Goal: Task Accomplishment & Management: Use online tool/utility

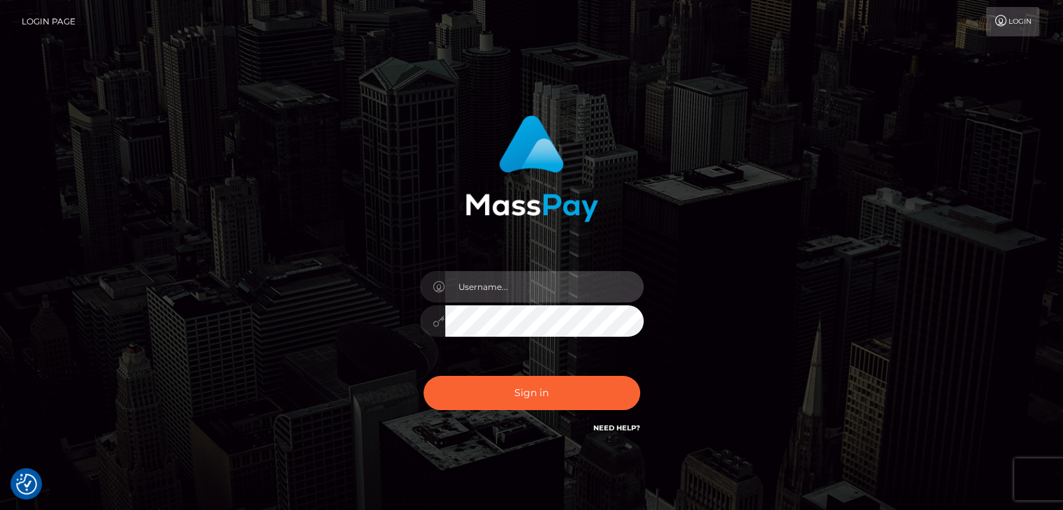
type input "Edward"
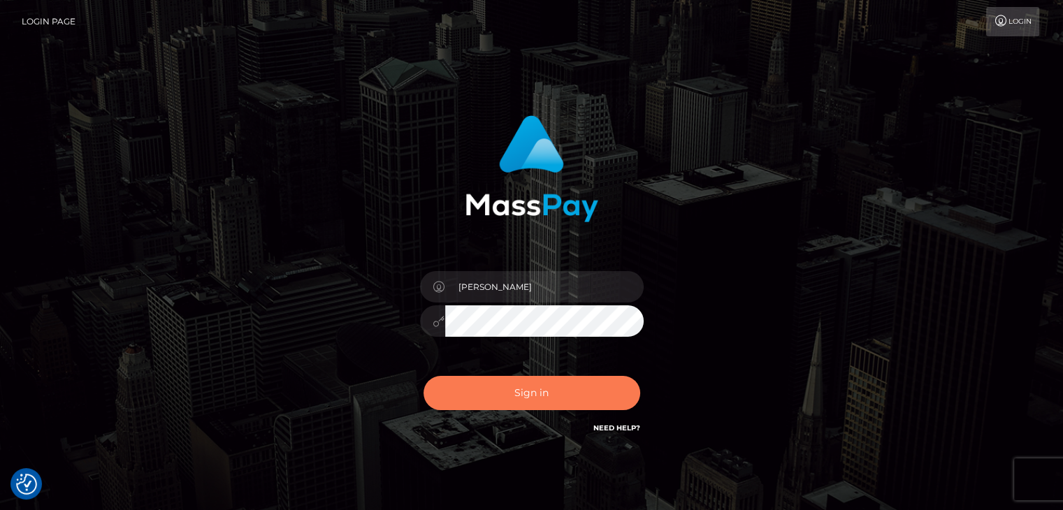
click at [561, 401] on button "Sign in" at bounding box center [532, 393] width 217 height 34
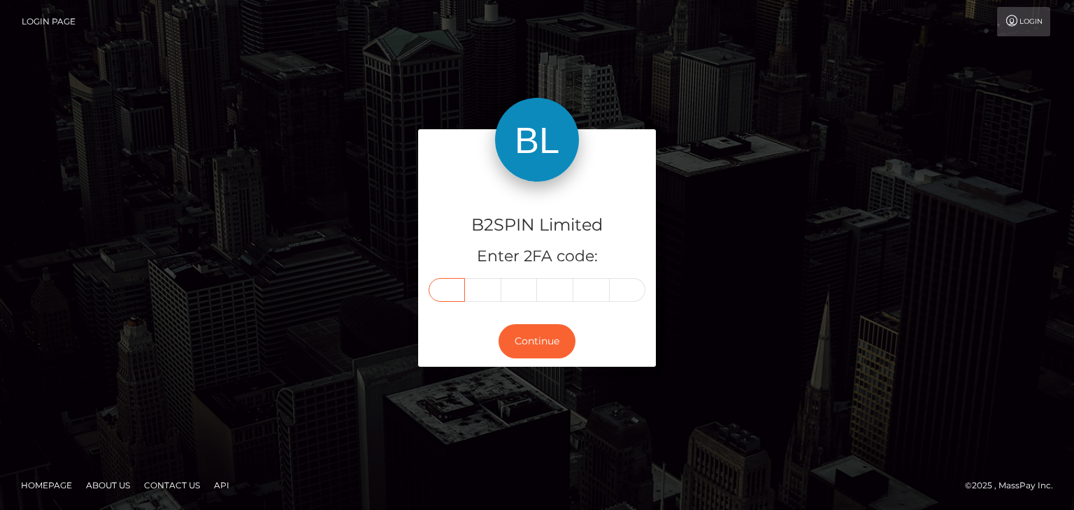
click at [455, 289] on input "text" at bounding box center [446, 290] width 36 height 24
paste input "7"
type input "7"
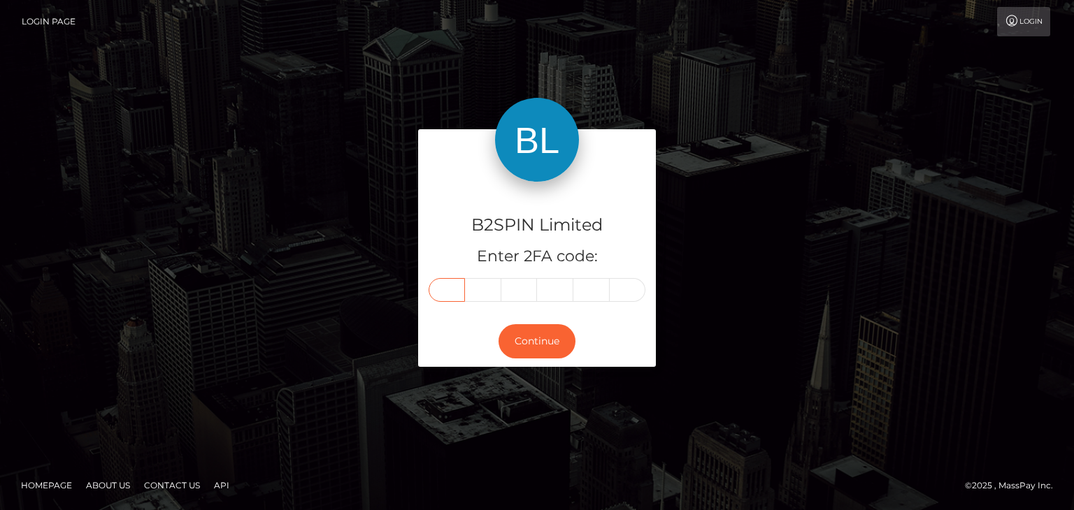
type input "3"
type input "1"
type input "3"
click at [547, 349] on button "Continue" at bounding box center [536, 341] width 77 height 34
click at [551, 345] on button "Continue" at bounding box center [536, 341] width 77 height 34
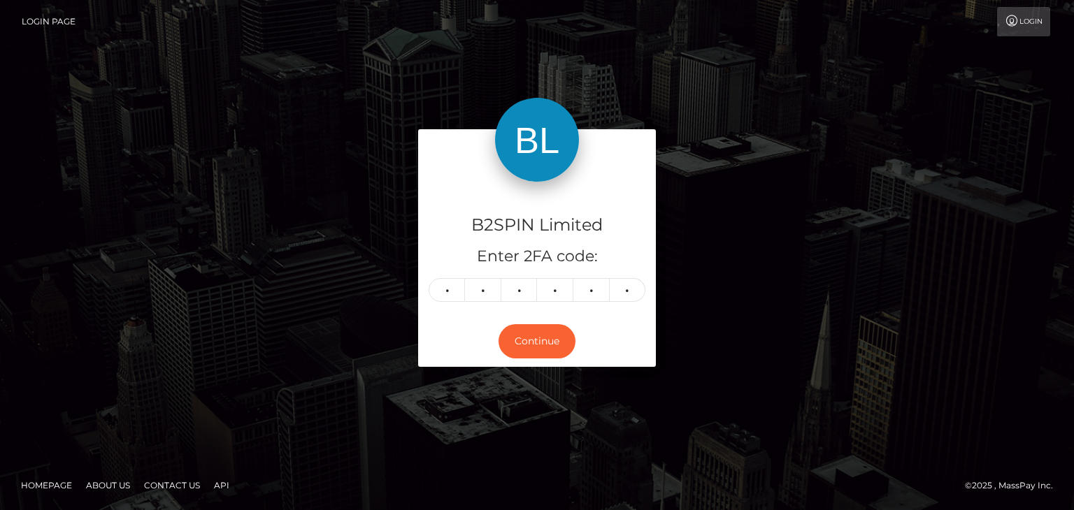
click at [816, 301] on div "B2SPIN Limited Enter 2FA code: 7 7 7 3 1 3 777313 Continue" at bounding box center [536, 254] width 797 height 251
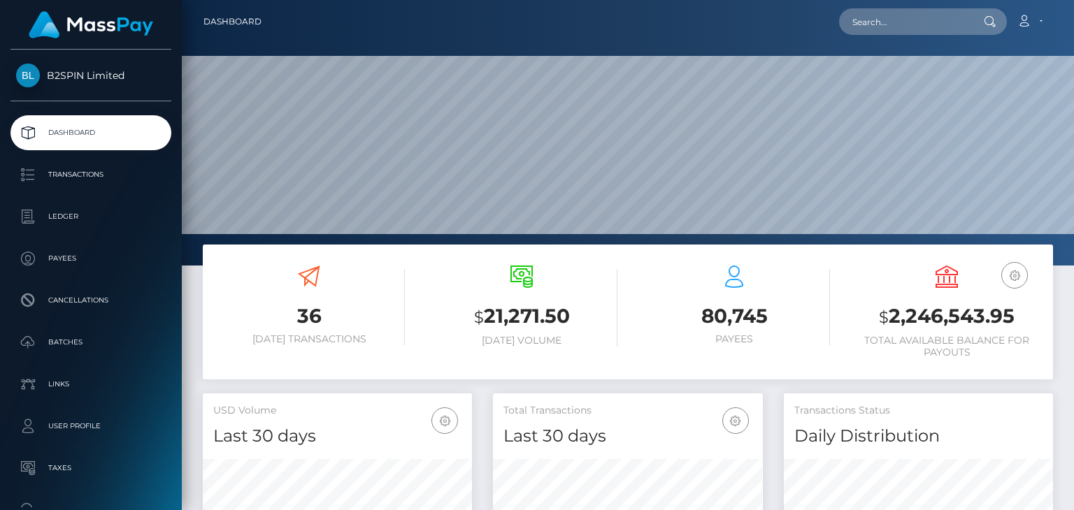
scroll to position [247, 268]
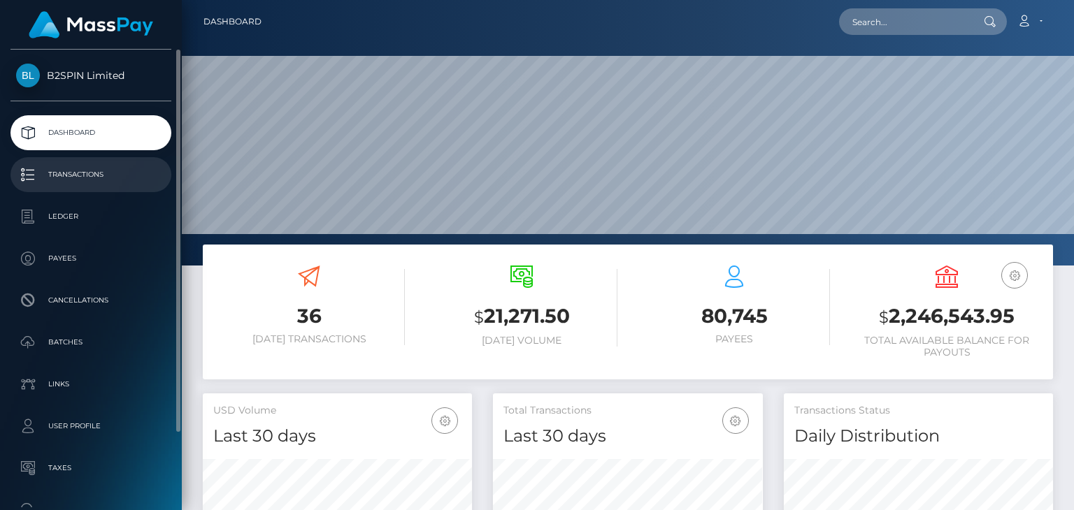
drag, startPoint x: 111, startPoint y: 180, endPoint x: 120, endPoint y: 180, distance: 9.1
click at [111, 180] on p "Transactions" at bounding box center [91, 174] width 150 height 21
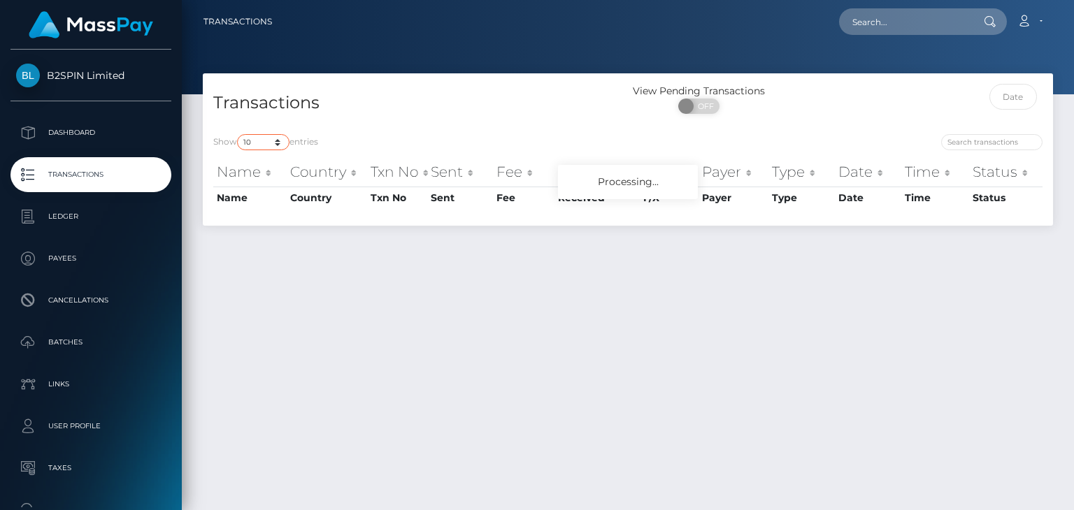
click at [268, 143] on select "10 25 50 100 250 500 1,000 3,500" at bounding box center [263, 142] width 52 height 16
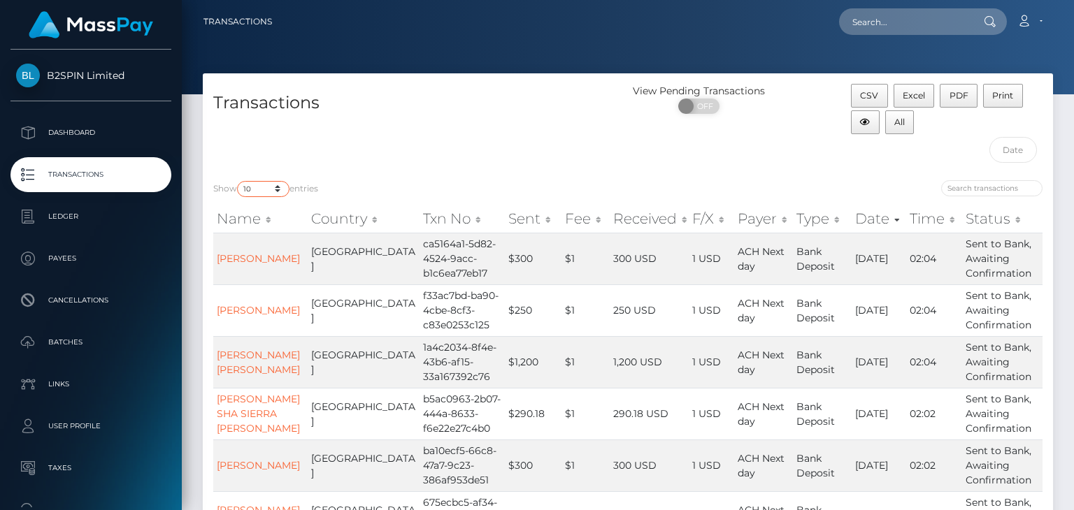
select select "3500"
click at [238, 181] on select "10 25 50 100 250 500 1,000 3,500" at bounding box center [263, 189] width 52 height 16
click at [454, 180] on div "Show 10 25 50 100 250 500 1,000 3,500 entries" at bounding box center [415, 190] width 404 height 20
drag, startPoint x: 1043, startPoint y: 157, endPoint x: 1018, endPoint y: 154, distance: 25.4
click at [1043, 158] on div "CSV Excel PDF Print All" at bounding box center [946, 127] width 212 height 86
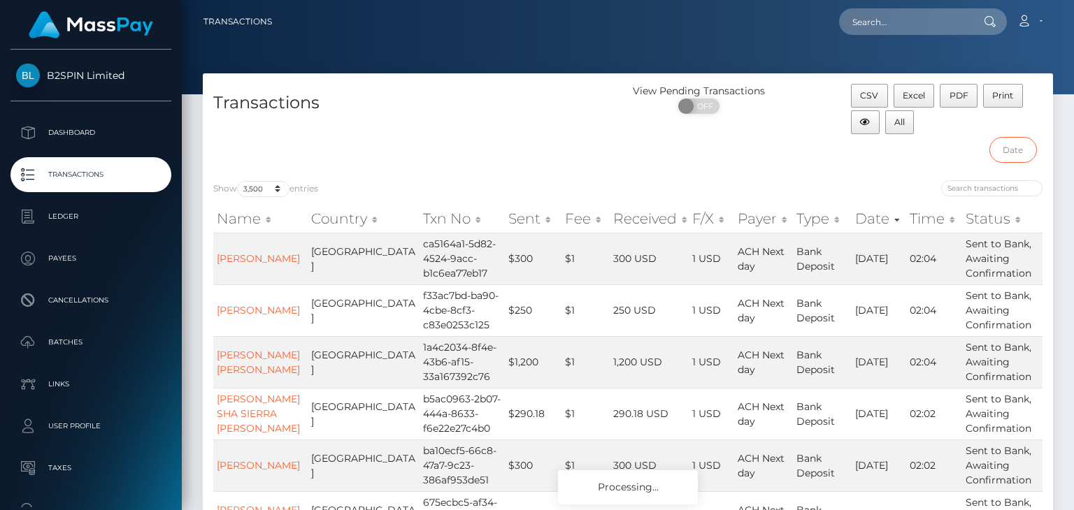
click at [1018, 153] on input "text" at bounding box center [1013, 150] width 48 height 26
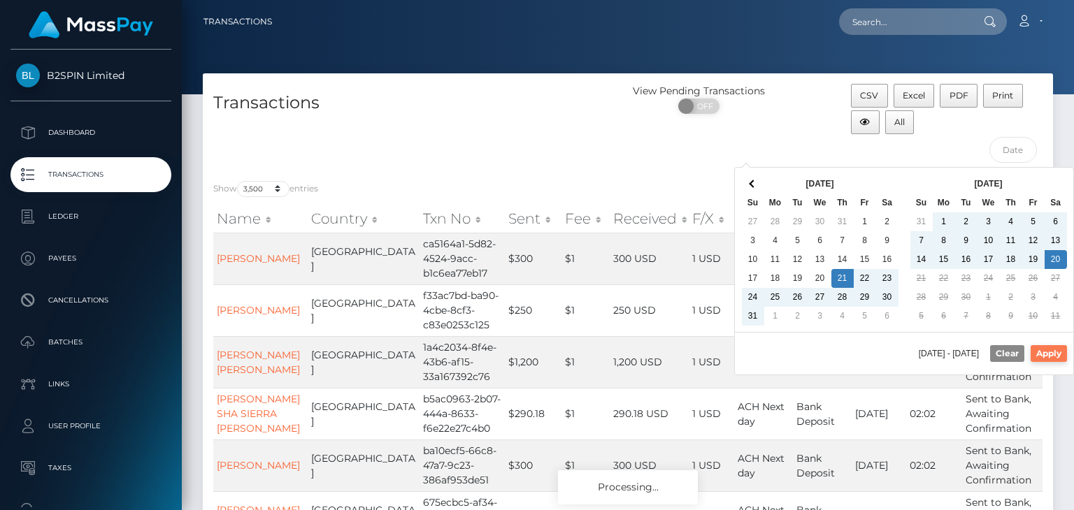
click at [1039, 349] on button "Apply" at bounding box center [1048, 353] width 36 height 17
type input "[DATE] - [DATE]"
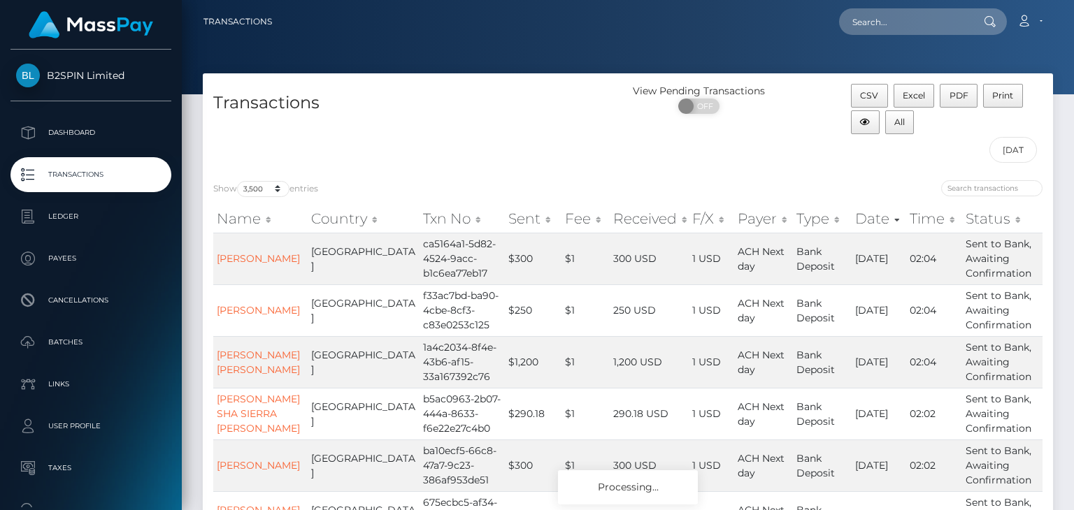
click at [705, 164] on div "View Pending Transactions ON OFF" at bounding box center [734, 127] width 212 height 86
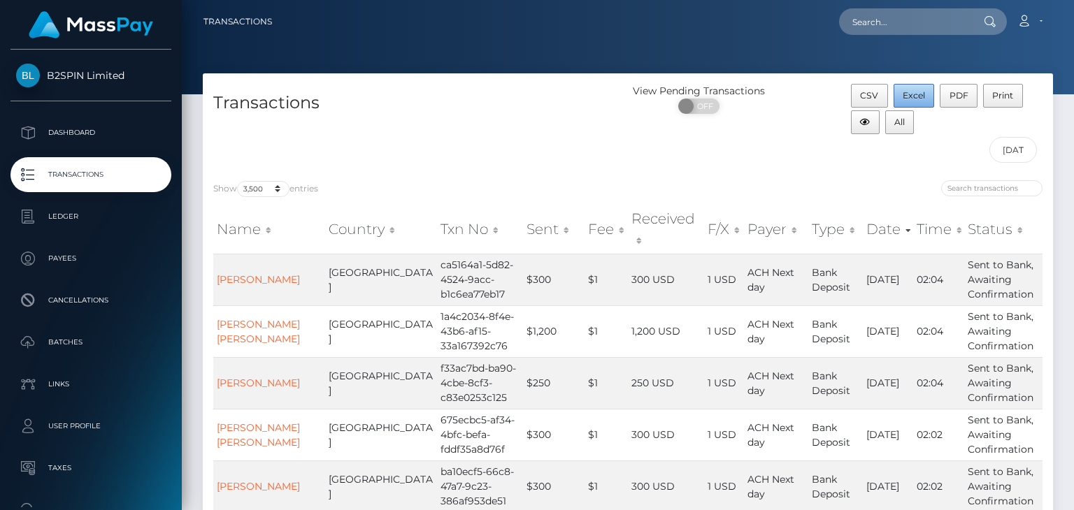
click at [912, 90] on span "Excel" at bounding box center [913, 95] width 22 height 10
